Goal: Task Accomplishment & Management: Complete application form

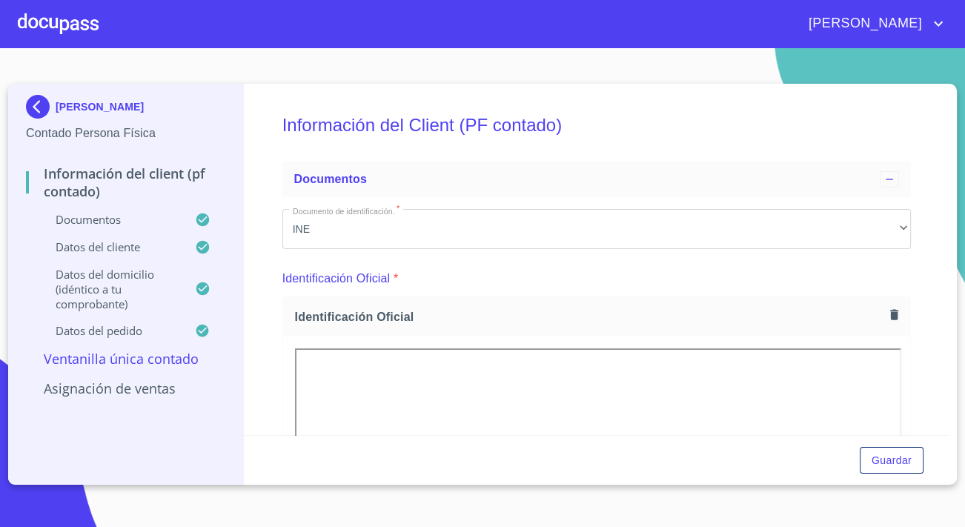
scroll to position [793, 0]
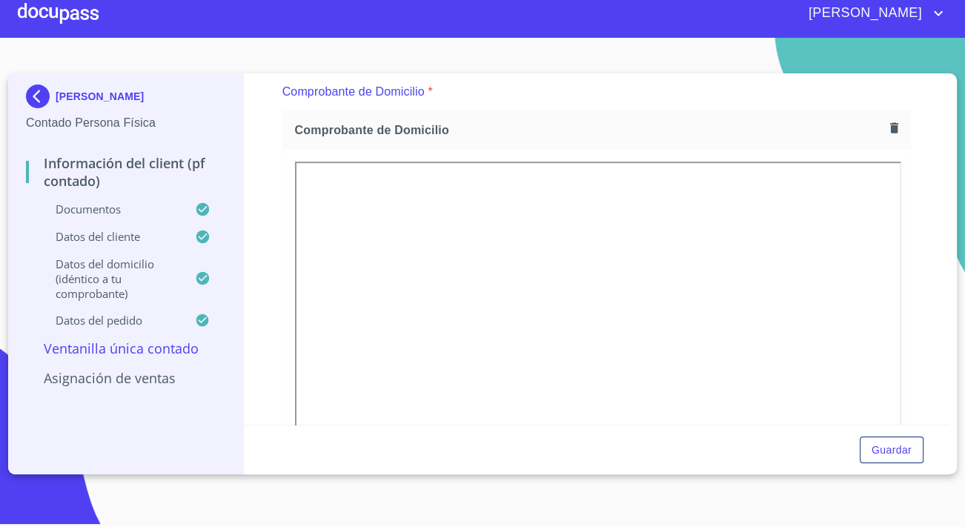
click at [18, 16] on div at bounding box center [58, 13] width 81 height 47
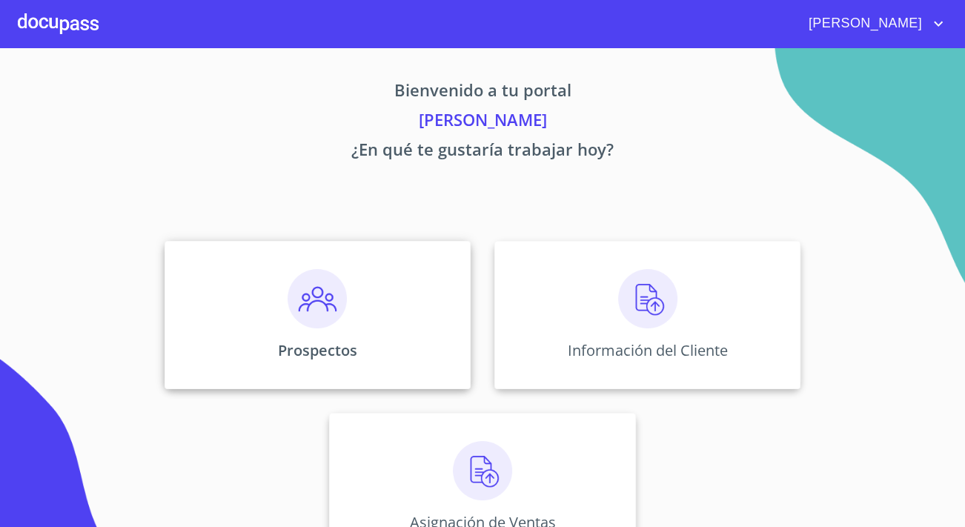
click at [430, 342] on div "Prospectos" at bounding box center [318, 315] width 306 height 148
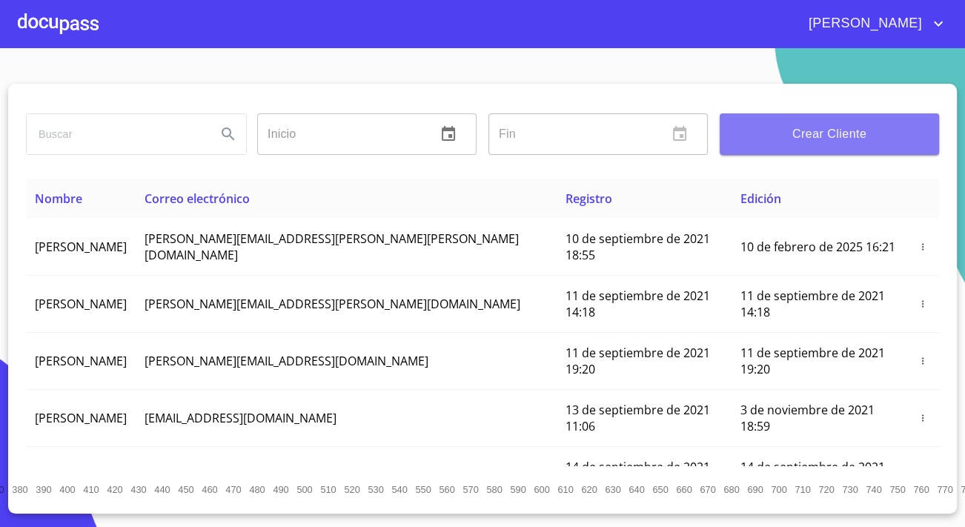
click at [800, 122] on button "Crear Cliente" at bounding box center [829, 134] width 219 height 42
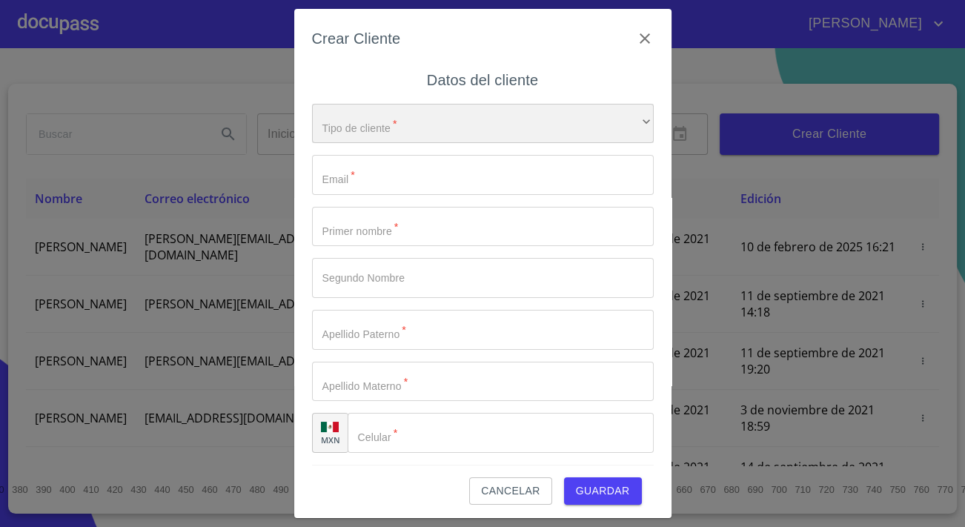
click at [529, 116] on div "​" at bounding box center [483, 124] width 342 height 40
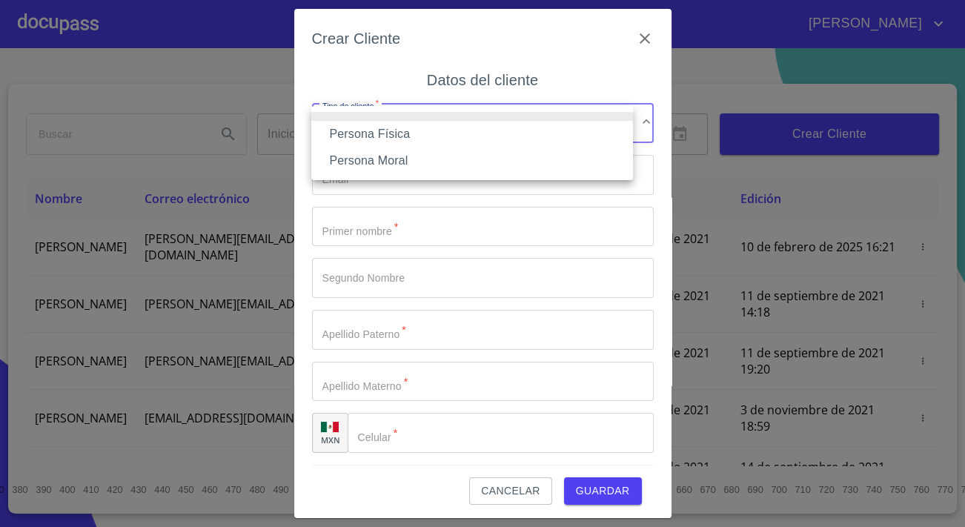
click at [445, 126] on li "Persona Física" at bounding box center [472, 134] width 322 height 27
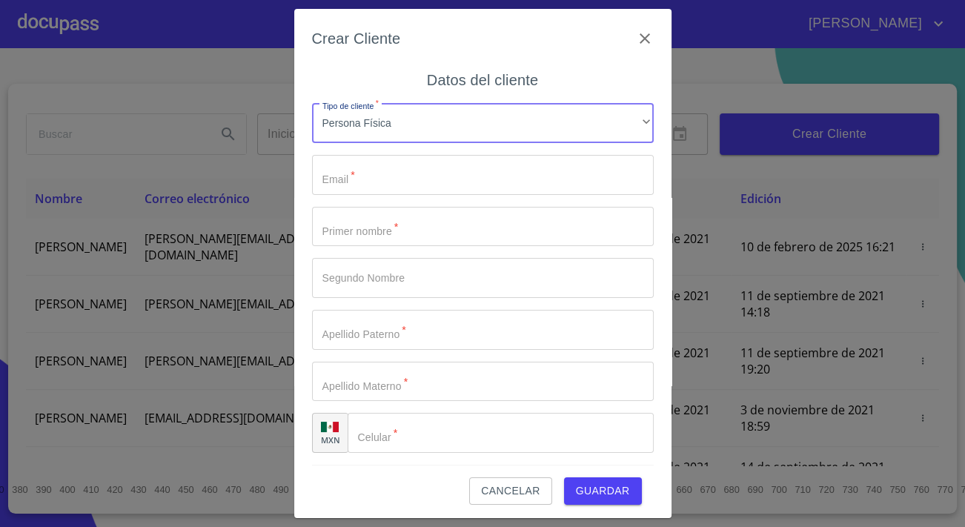
click at [341, 175] on input "Tipo de cliente   *" at bounding box center [483, 175] width 342 height 40
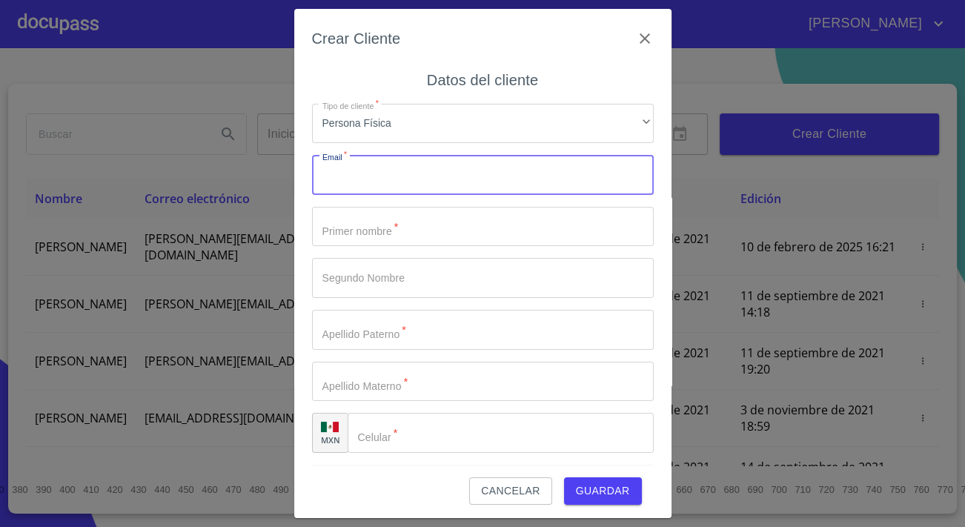
paste input "[EMAIL_ADDRESS][DOMAIN_NAME]"
type input "[EMAIL_ADDRESS][DOMAIN_NAME]"
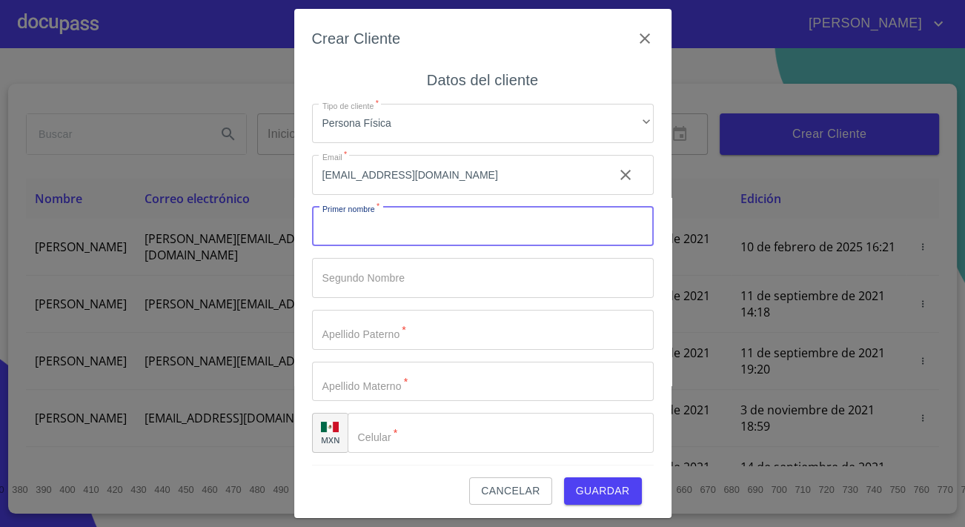
click at [389, 234] on input "Tipo de cliente   *" at bounding box center [483, 227] width 342 height 40
type input "perla"
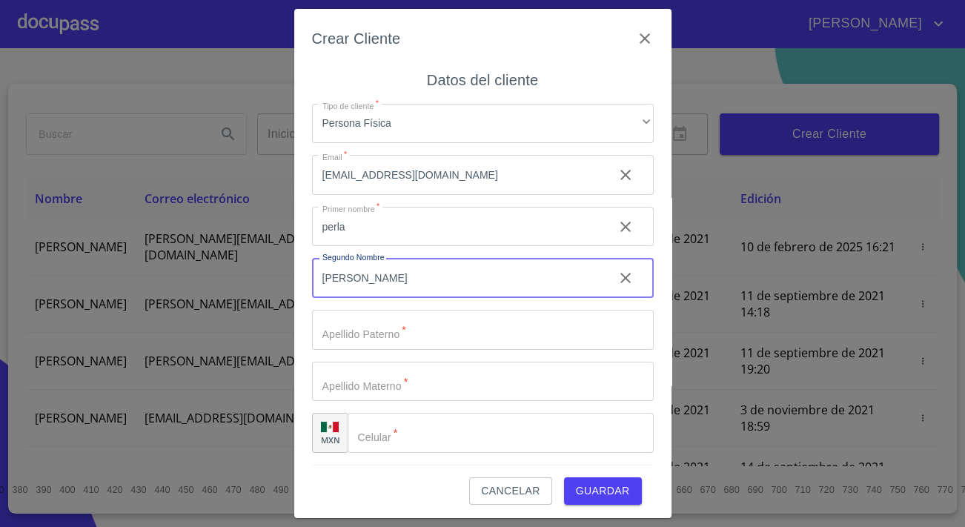
type input "[PERSON_NAME]"
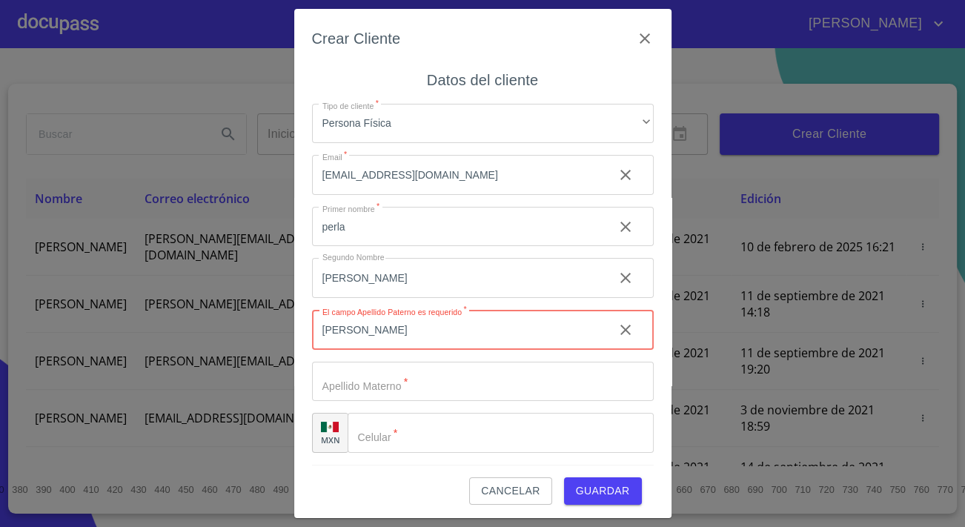
type input "[PERSON_NAME]"
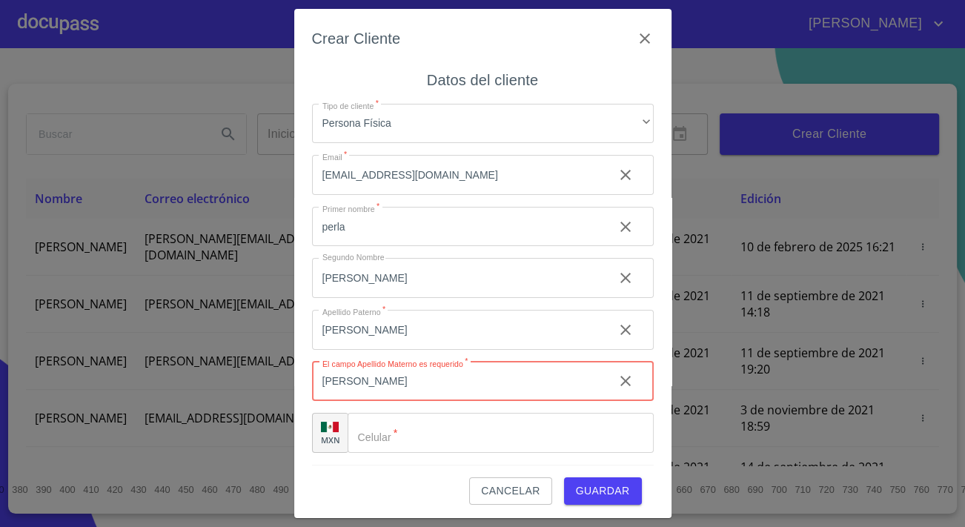
type input "[PERSON_NAME]"
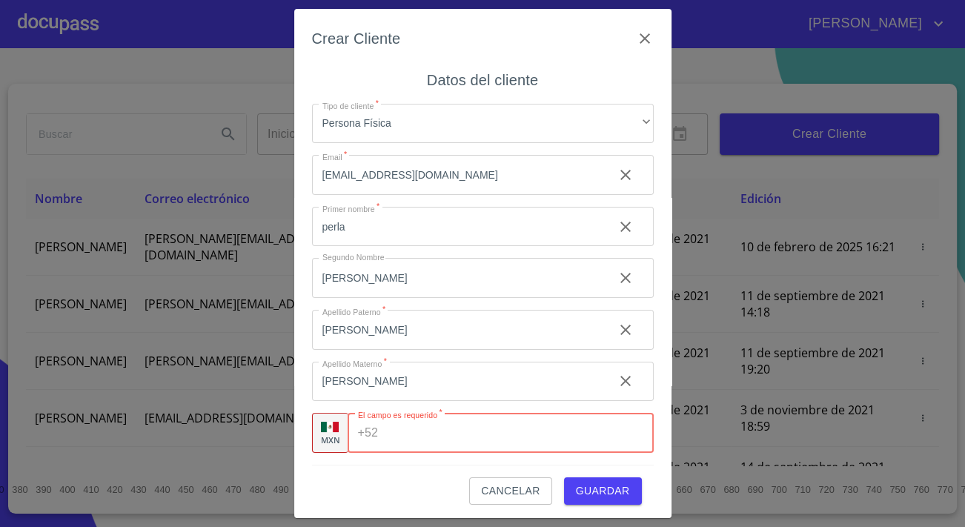
scroll to position [3, 0]
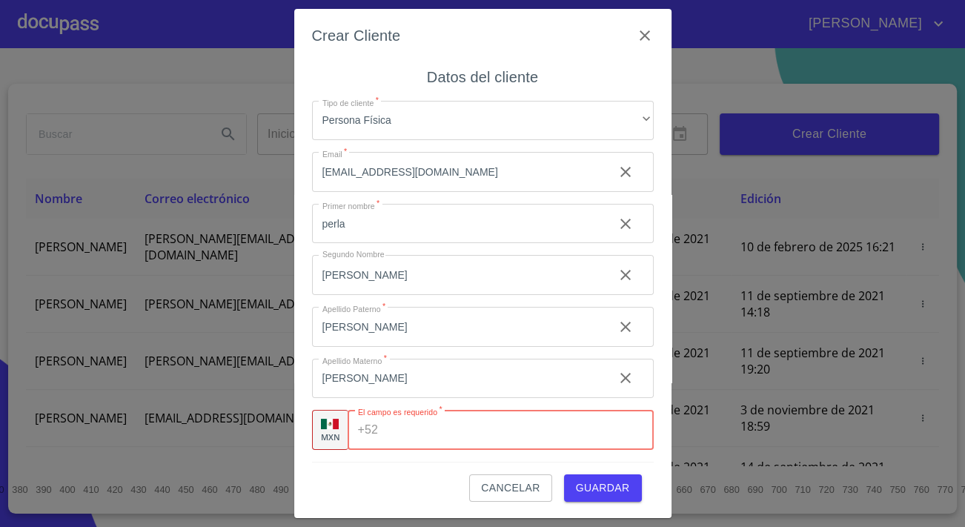
paste input "(re)[EMAIL_ADDRESS][DOMAIN_NAME]"
type input "(re)[EMAIL_ADDRESS][DOMAIN_NAME]"
drag, startPoint x: 334, startPoint y: 426, endPoint x: 254, endPoint y: 434, distance: 80.5
click at [254, 434] on div "Crear Cliente Datos del cliente Tipo de cliente   * Persona Física ​ Email   * …" at bounding box center [482, 263] width 965 height 527
paste input "[PHONE_NUMBER]"
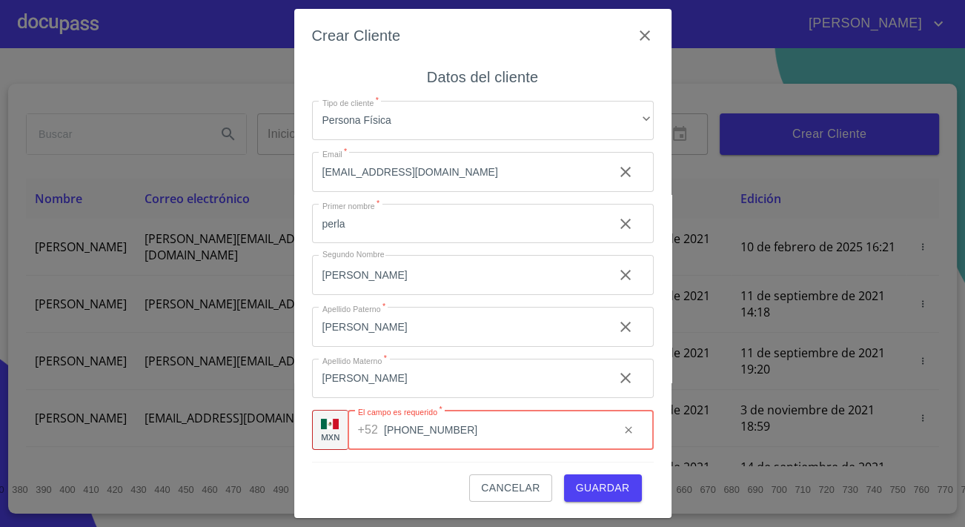
type input "[PHONE_NUMBER]"
click at [576, 489] on span "Guardar" at bounding box center [603, 488] width 54 height 19
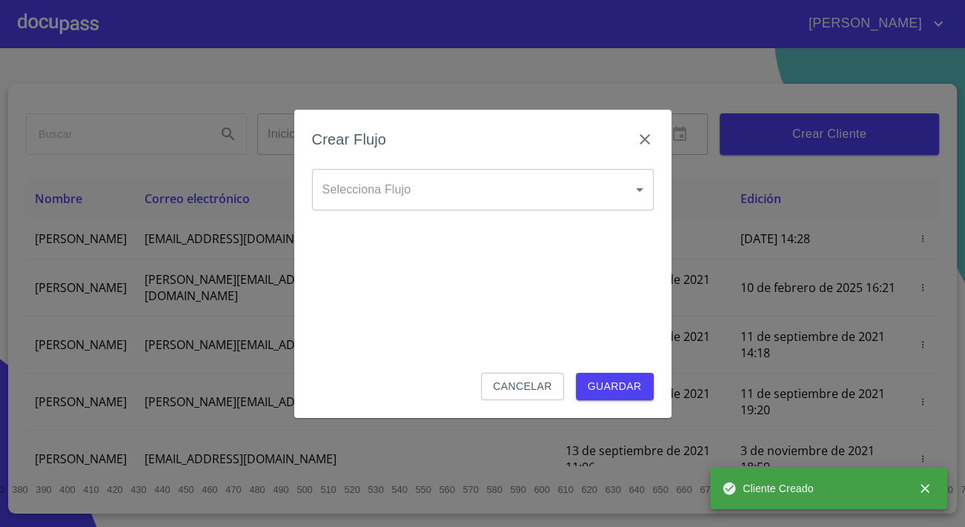
click at [513, 151] on div "Crear Flujo" at bounding box center [483, 149] width 342 height 42
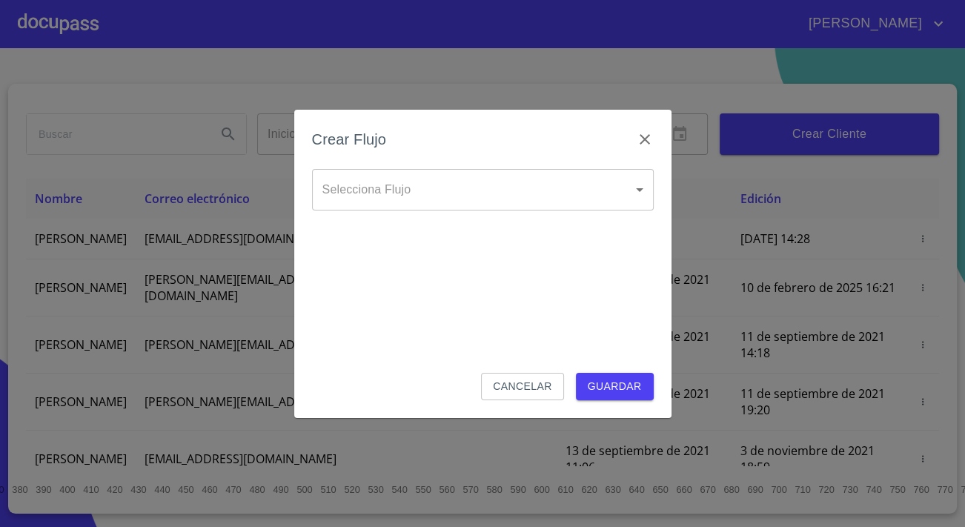
click at [512, 177] on body "[PERSON_NAME] ​ Fin ​ Crear Cliente Nombre Correo electrónico Registro Edición …" at bounding box center [482, 263] width 965 height 527
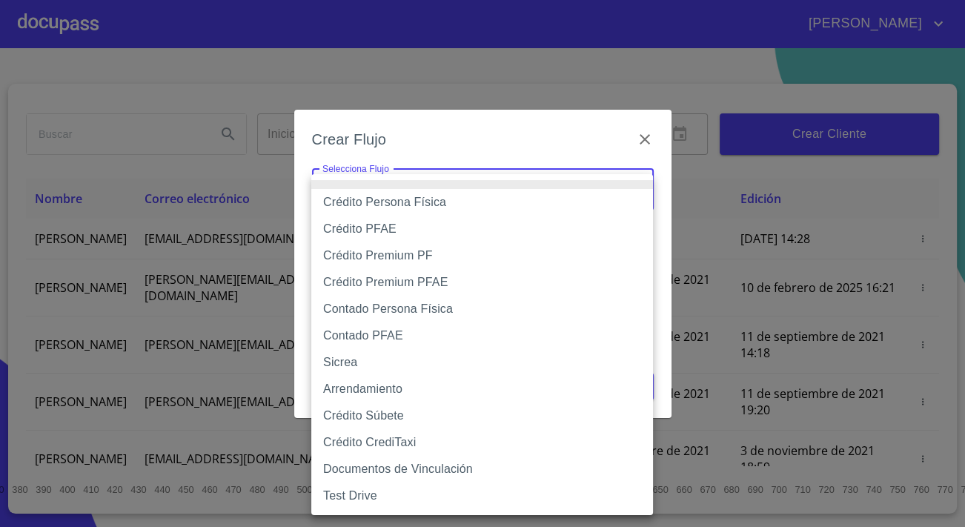
click at [466, 204] on li "Crédito Persona Física" at bounding box center [482, 202] width 342 height 27
type input "6009fb3c7d1714eb8809aa97"
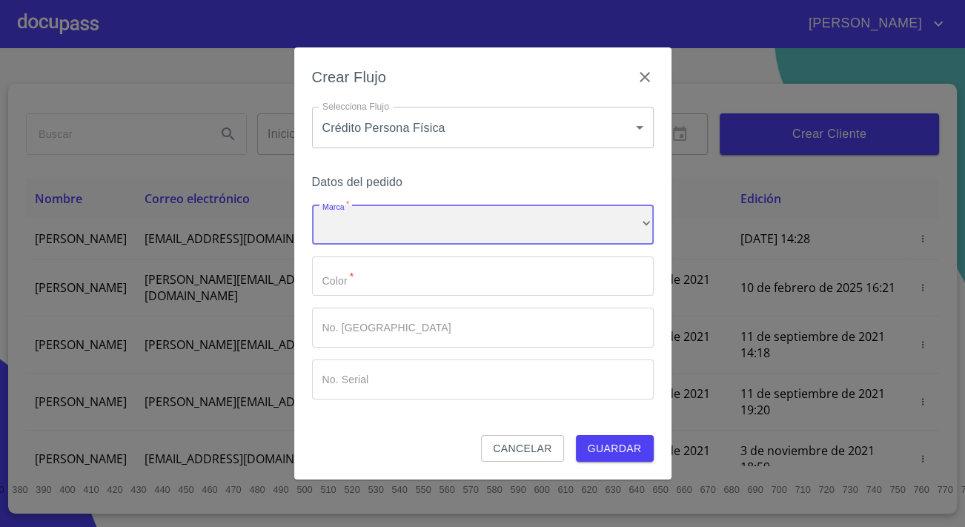
click at [467, 215] on div "​" at bounding box center [483, 225] width 342 height 40
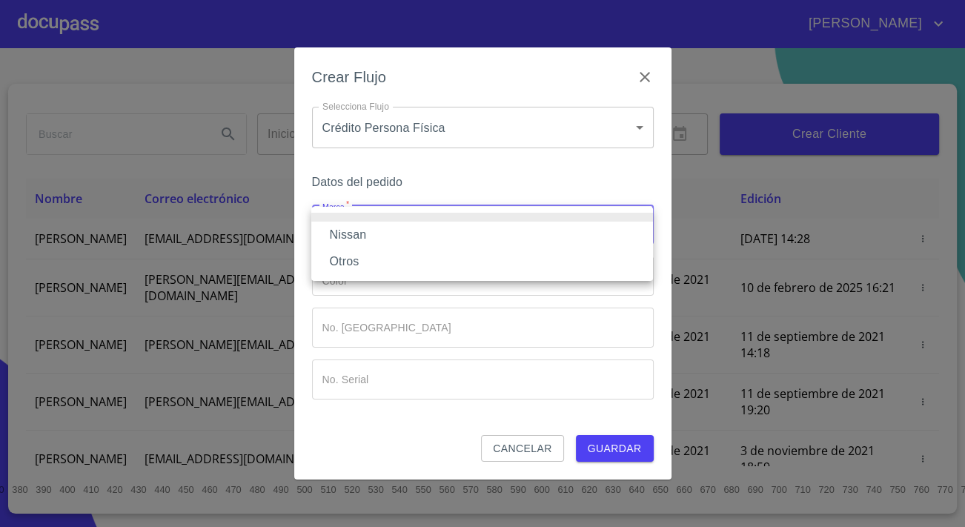
click at [441, 242] on li "Nissan" at bounding box center [482, 235] width 342 height 27
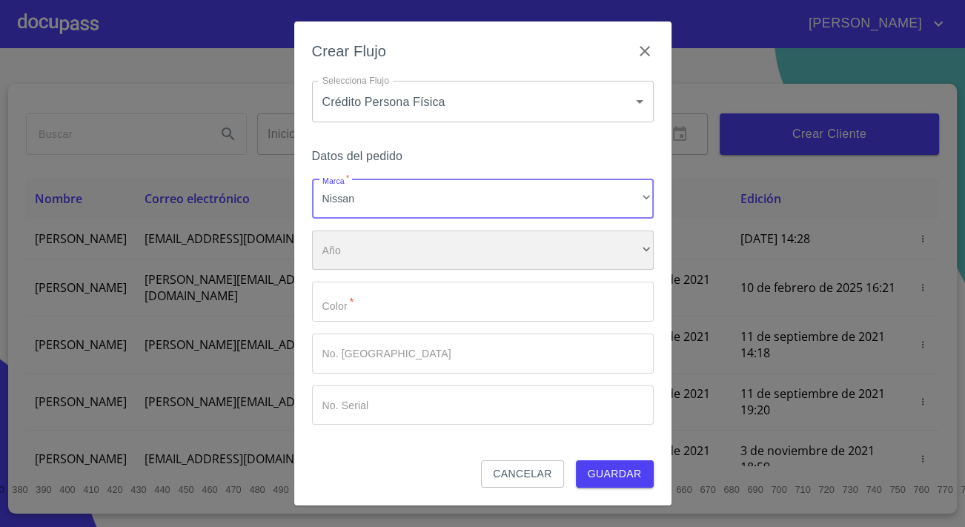
click at [440, 245] on div "​" at bounding box center [483, 251] width 342 height 40
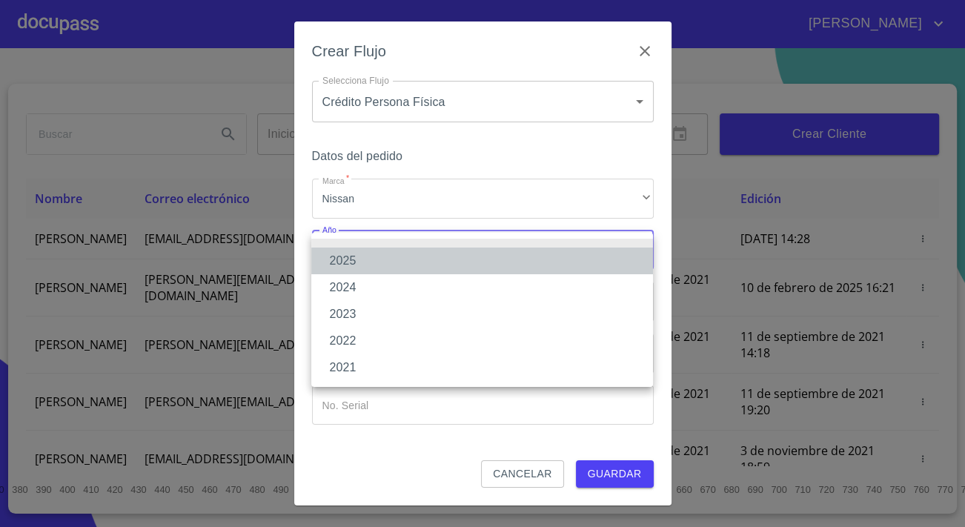
click at [406, 257] on li "2025" at bounding box center [482, 261] width 342 height 27
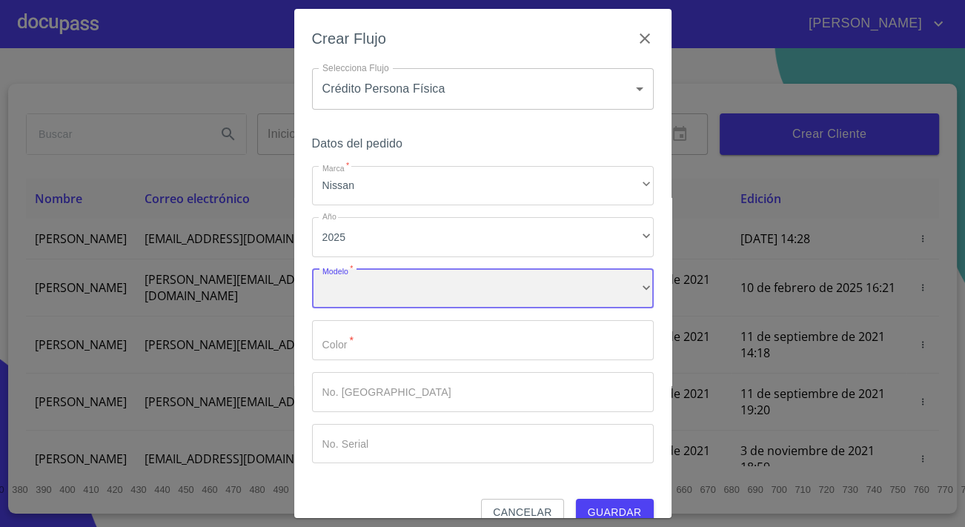
click at [405, 271] on div "​" at bounding box center [483, 289] width 342 height 40
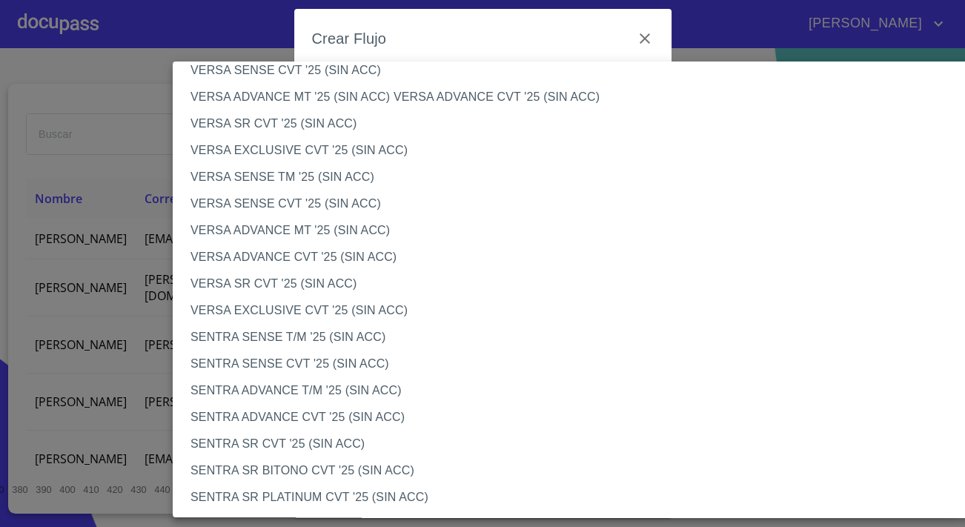
scroll to position [674, 0]
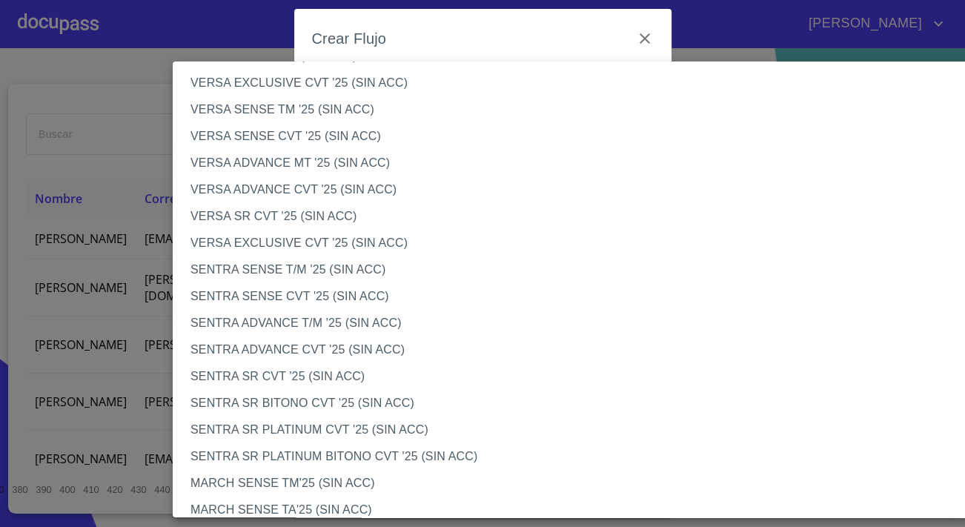
click at [281, 431] on li "SENTRA SR PLATINUM CVT '25 (SIN ACC)" at bounding box center [586, 430] width 827 height 27
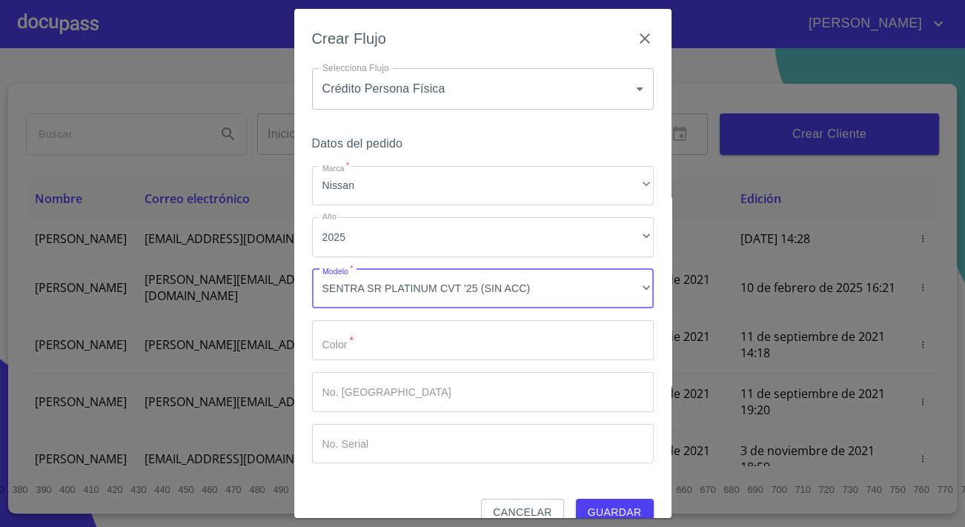
click at [386, 345] on input "Marca   *" at bounding box center [483, 340] width 342 height 40
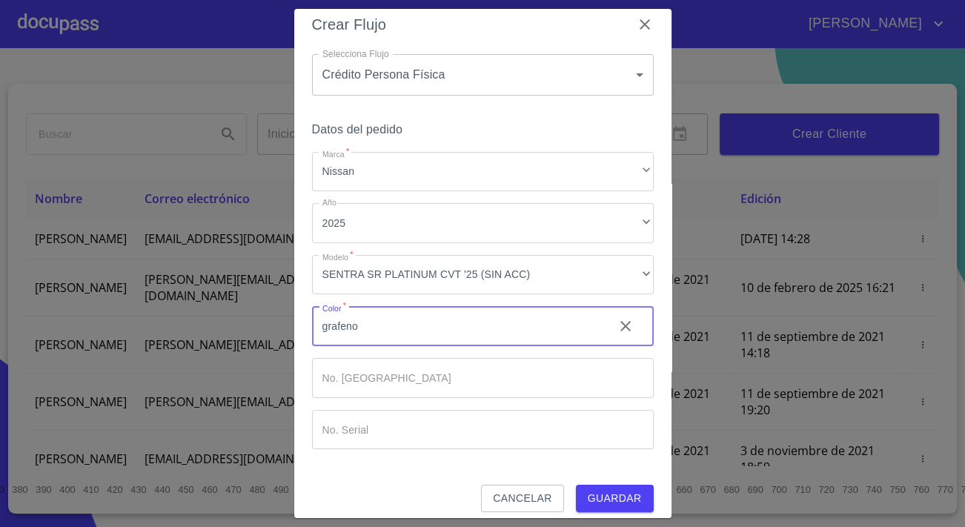
scroll to position [24, 0]
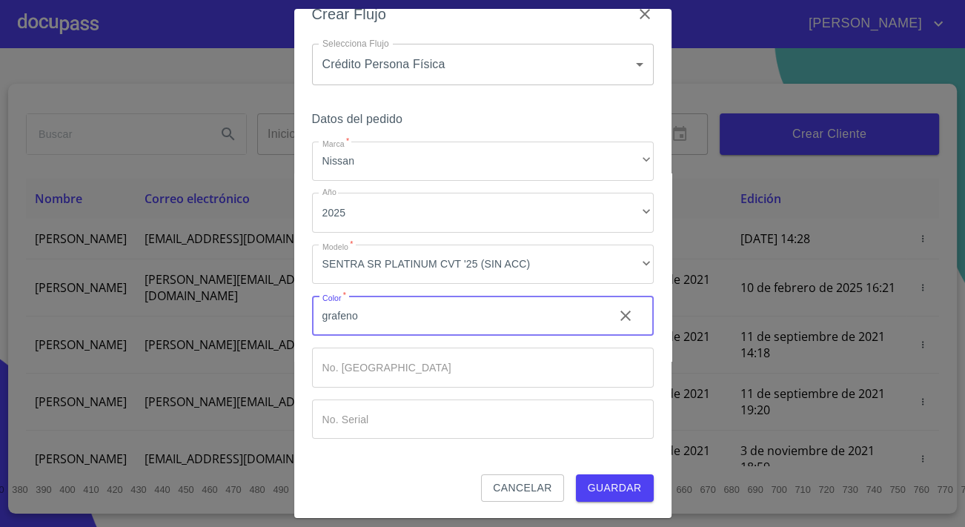
type input "grafeno"
click at [593, 479] on span "Guardar" at bounding box center [615, 488] width 54 height 19
